Goal: Task Accomplishment & Management: Use online tool/utility

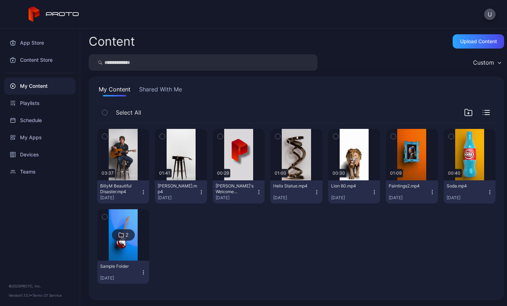
click at [151, 90] on button "Shared With Me" at bounding box center [161, 90] width 46 height 11
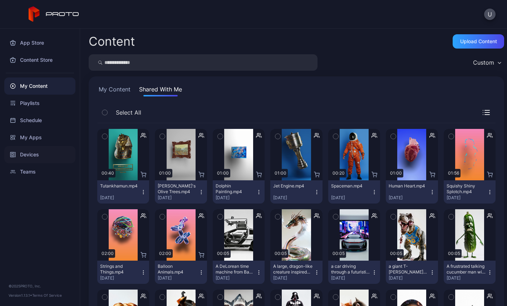
click at [29, 152] on div "Devices" at bounding box center [39, 154] width 71 height 17
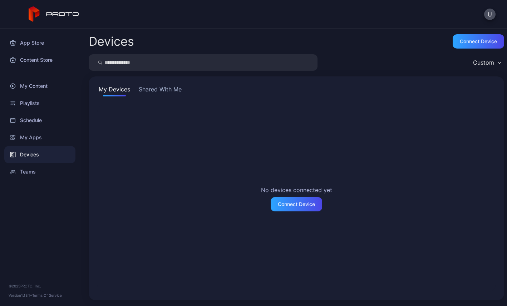
click at [171, 88] on button "Shared With Me" at bounding box center [160, 90] width 46 height 11
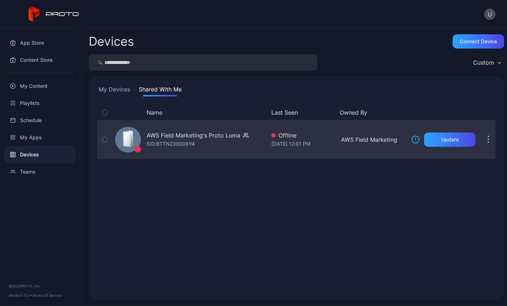
click at [163, 139] on div "AWS Field Marketing's Proto Luma" at bounding box center [194, 135] width 94 height 9
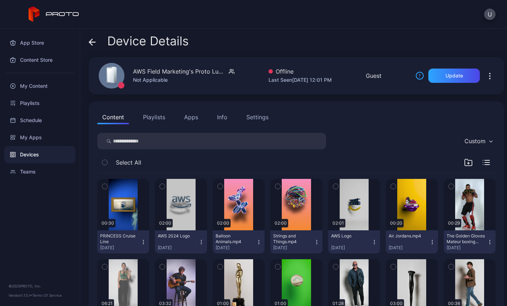
click at [191, 120] on button "Apps" at bounding box center [191, 117] width 24 height 14
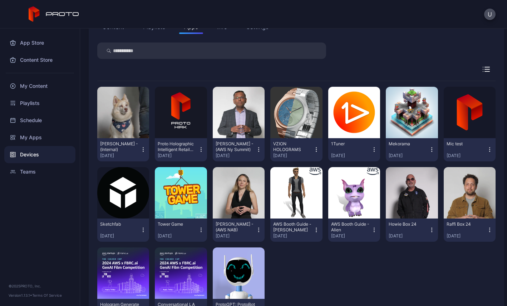
scroll to position [59, 0]
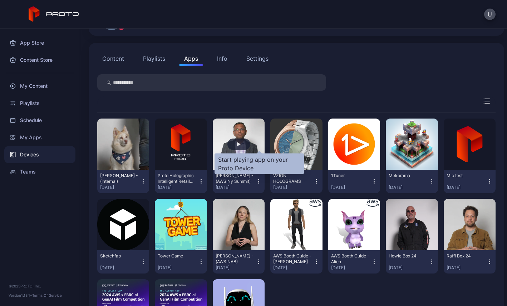
click at [241, 144] on div "button" at bounding box center [239, 144] width 4 height 4
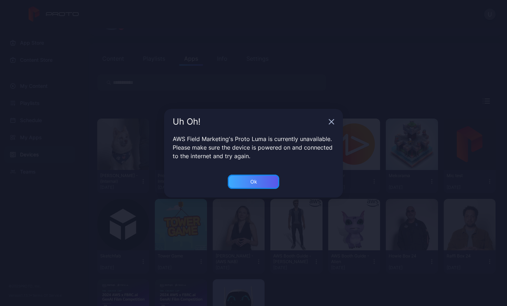
click at [252, 182] on div "Ok" at bounding box center [253, 182] width 7 height 6
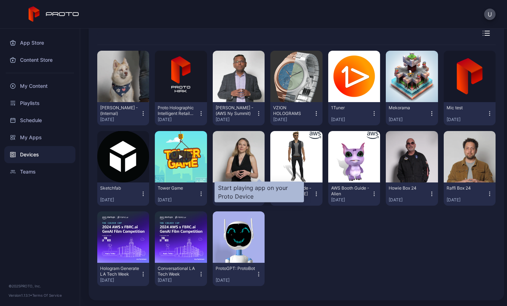
scroll to position [0, 0]
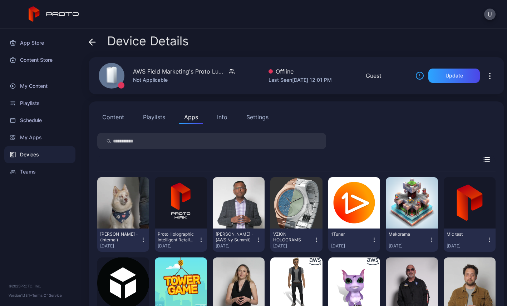
click at [93, 41] on icon at bounding box center [92, 42] width 7 height 7
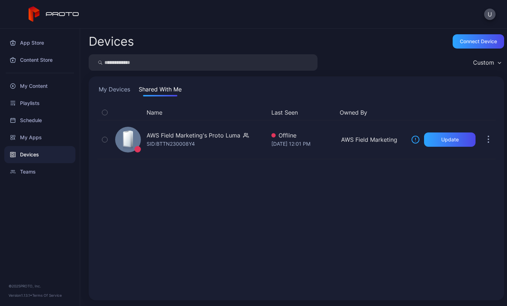
click at [105, 92] on button "My Devices" at bounding box center [114, 90] width 34 height 11
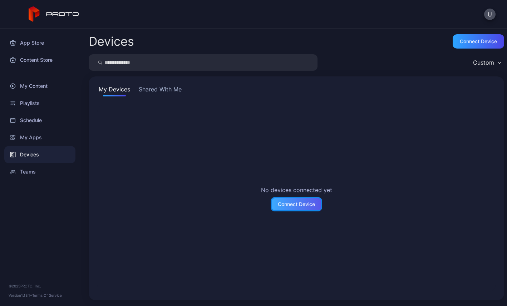
click at [294, 207] on div "Connect Device" at bounding box center [296, 205] width 37 height 6
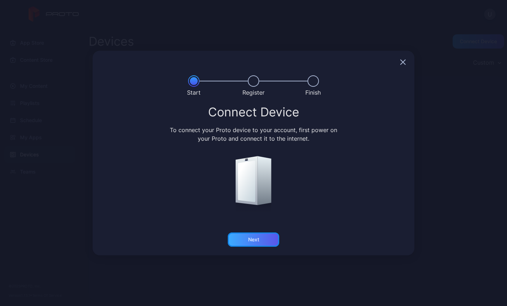
click at [263, 239] on div "Next" at bounding box center [253, 240] width 51 height 14
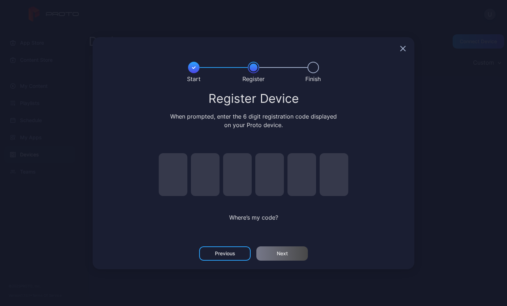
click at [400, 49] on icon "button" at bounding box center [403, 49] width 6 height 6
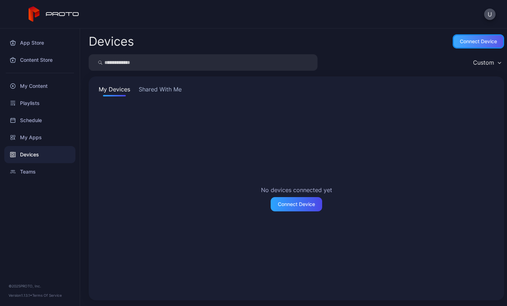
click at [461, 41] on div "Connect device" at bounding box center [478, 42] width 37 height 6
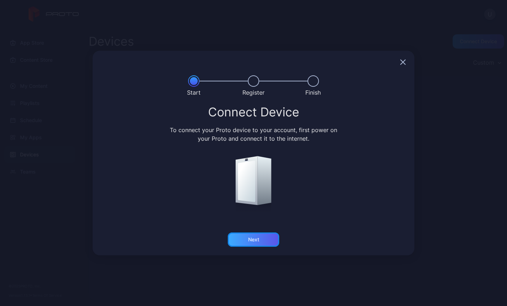
click at [250, 237] on div "Next" at bounding box center [253, 240] width 11 height 6
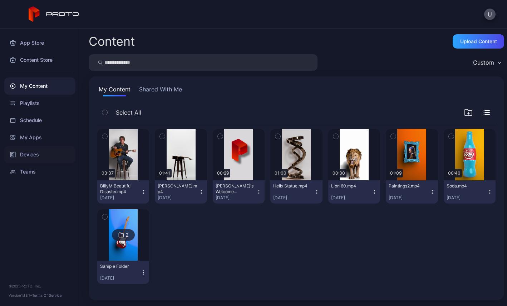
click at [30, 156] on div "Devices" at bounding box center [39, 154] width 71 height 17
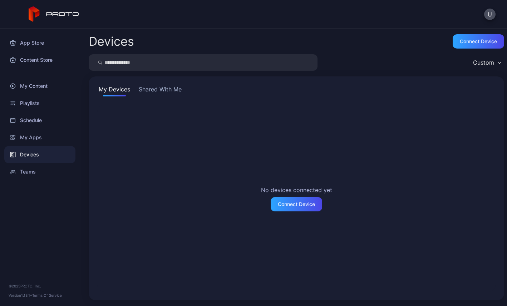
click at [160, 87] on button "Shared With Me" at bounding box center [160, 90] width 46 height 11
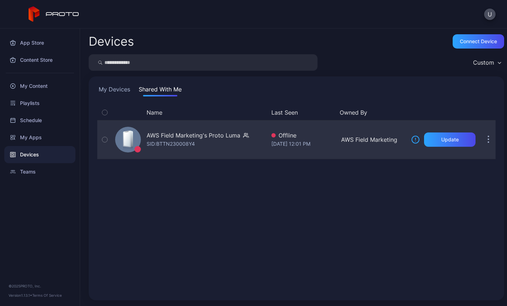
click at [128, 137] on icon at bounding box center [127, 139] width 6 height 14
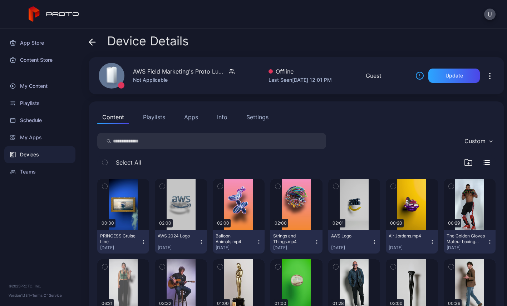
click at [192, 120] on button "Apps" at bounding box center [191, 117] width 24 height 14
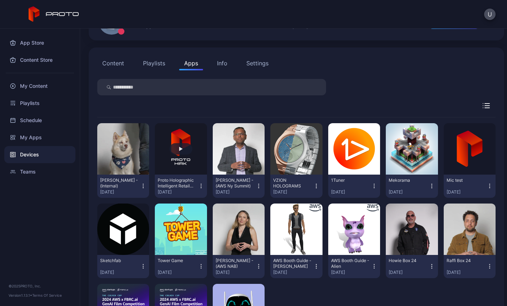
scroll to position [57, 0]
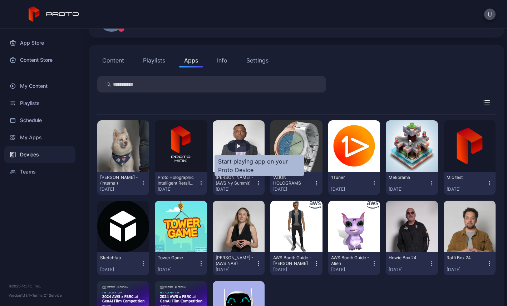
click at [250, 146] on div "button" at bounding box center [238, 145] width 23 height 11
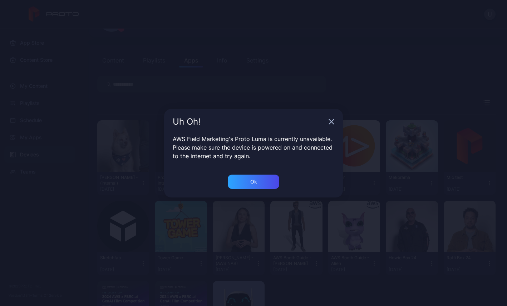
click at [332, 123] on icon "button" at bounding box center [331, 121] width 5 height 5
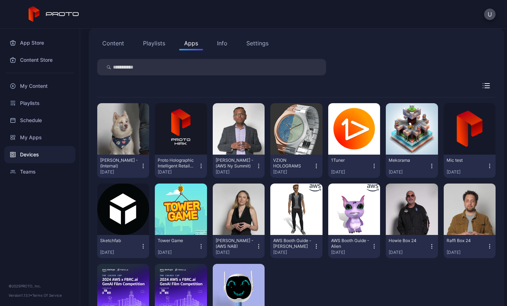
scroll to position [127, 0]
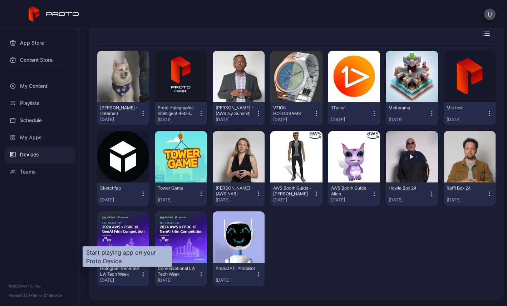
click at [400, 163] on div "button" at bounding box center [411, 156] width 23 height 11
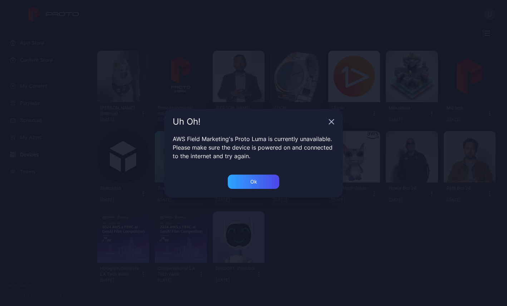
click at [331, 122] on icon "button" at bounding box center [331, 121] width 5 height 5
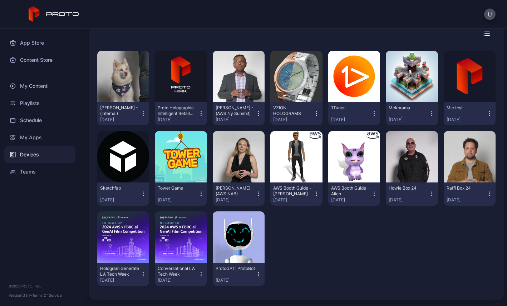
scroll to position [0, 0]
